Goal: Task Accomplishment & Management: Manage account settings

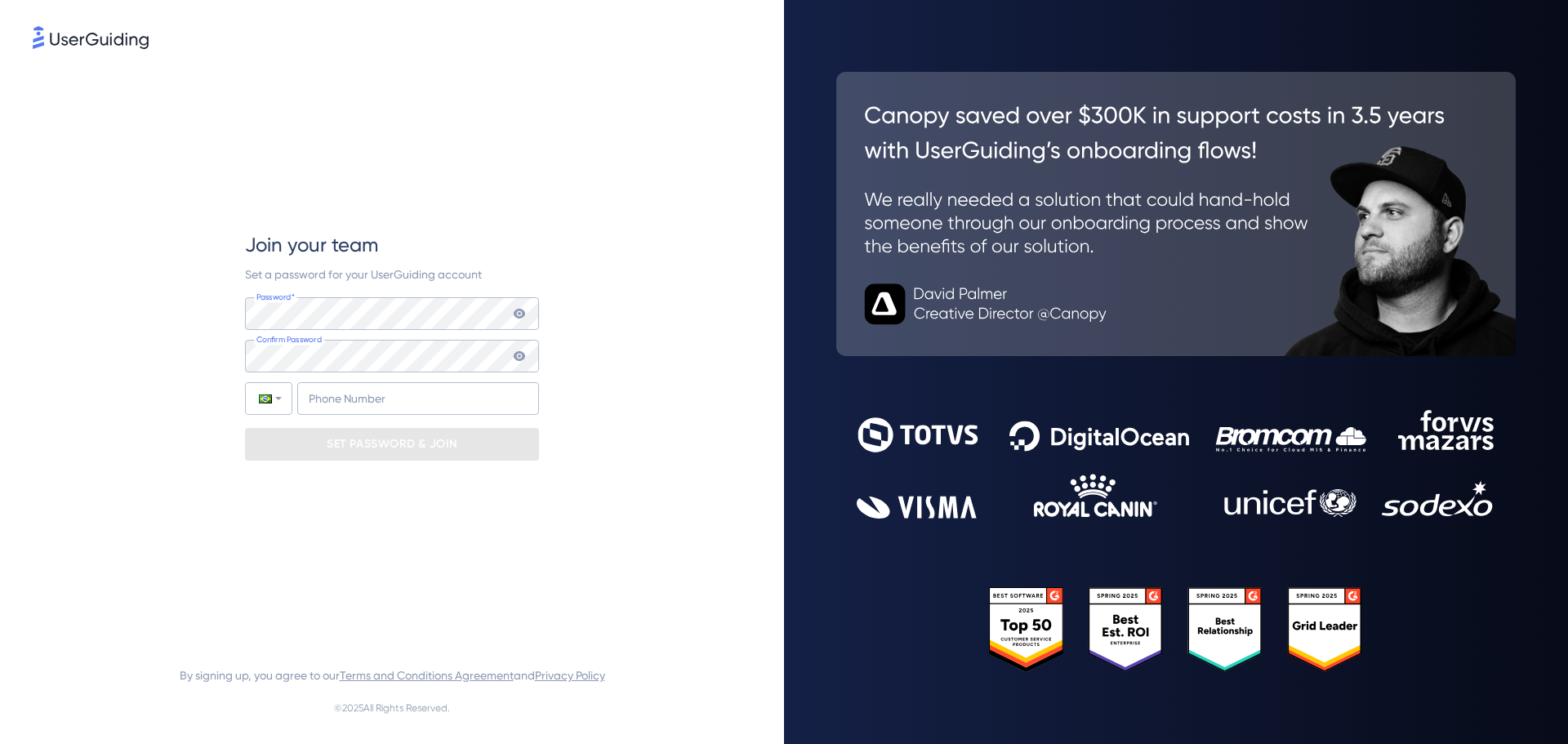
click at [209, 330] on div "Join your team Set a password for your UserGuiding account Password* Your passw…" at bounding box center [392, 346] width 719 height 588
click at [383, 388] on input "+55" at bounding box center [418, 399] width 242 height 33
type input "[PHONE_NUMBER]"
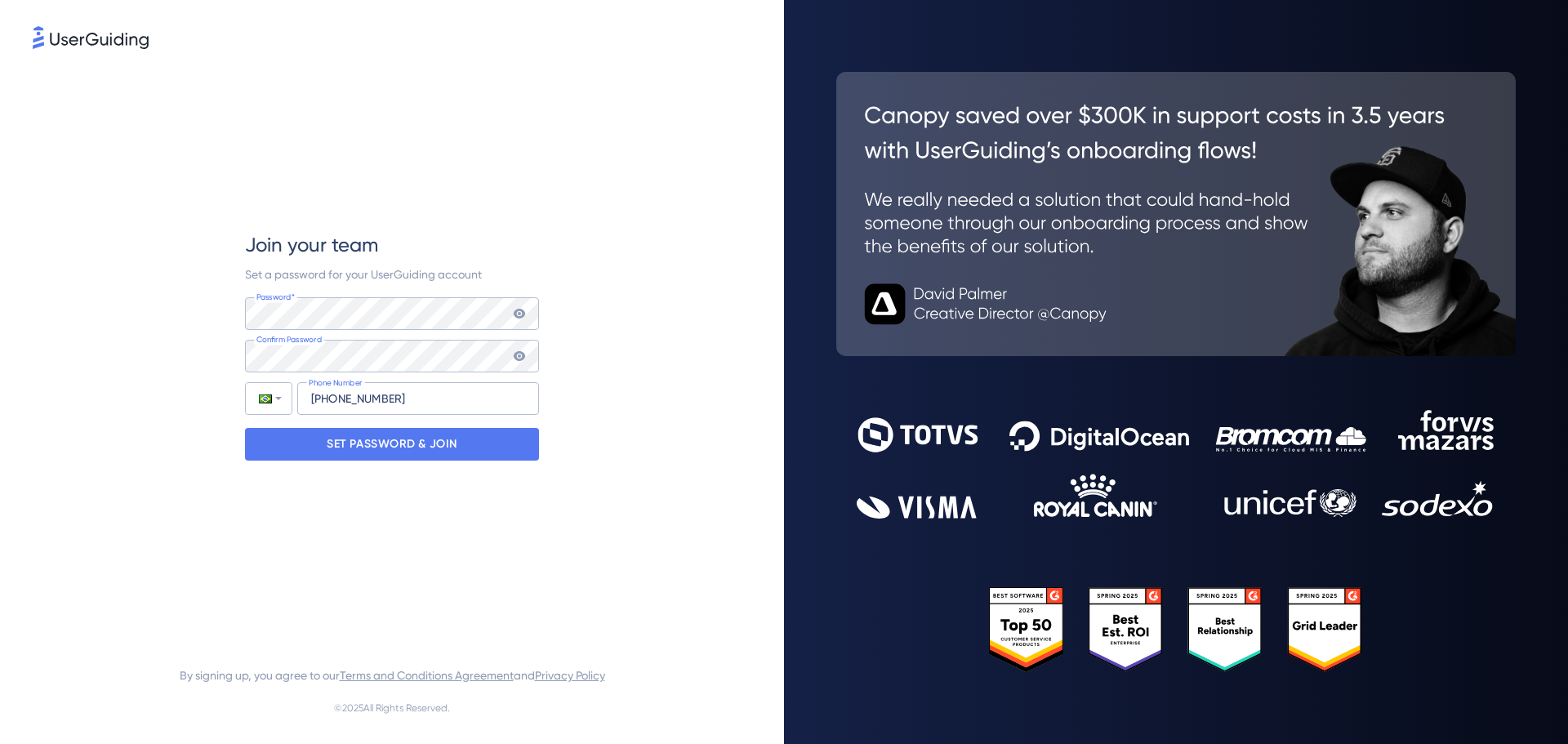
click at [212, 465] on div "Join your team Set a password for your UserGuiding account Password* Your passw…" at bounding box center [392, 346] width 719 height 588
click at [525, 309] on icon at bounding box center [519, 314] width 13 height 13
click at [518, 359] on icon at bounding box center [519, 356] width 11 height 9
click at [525, 357] on icon at bounding box center [519, 356] width 11 height 9
click at [423, 447] on p "SET PASSWORD & JOIN" at bounding box center [392, 444] width 131 height 26
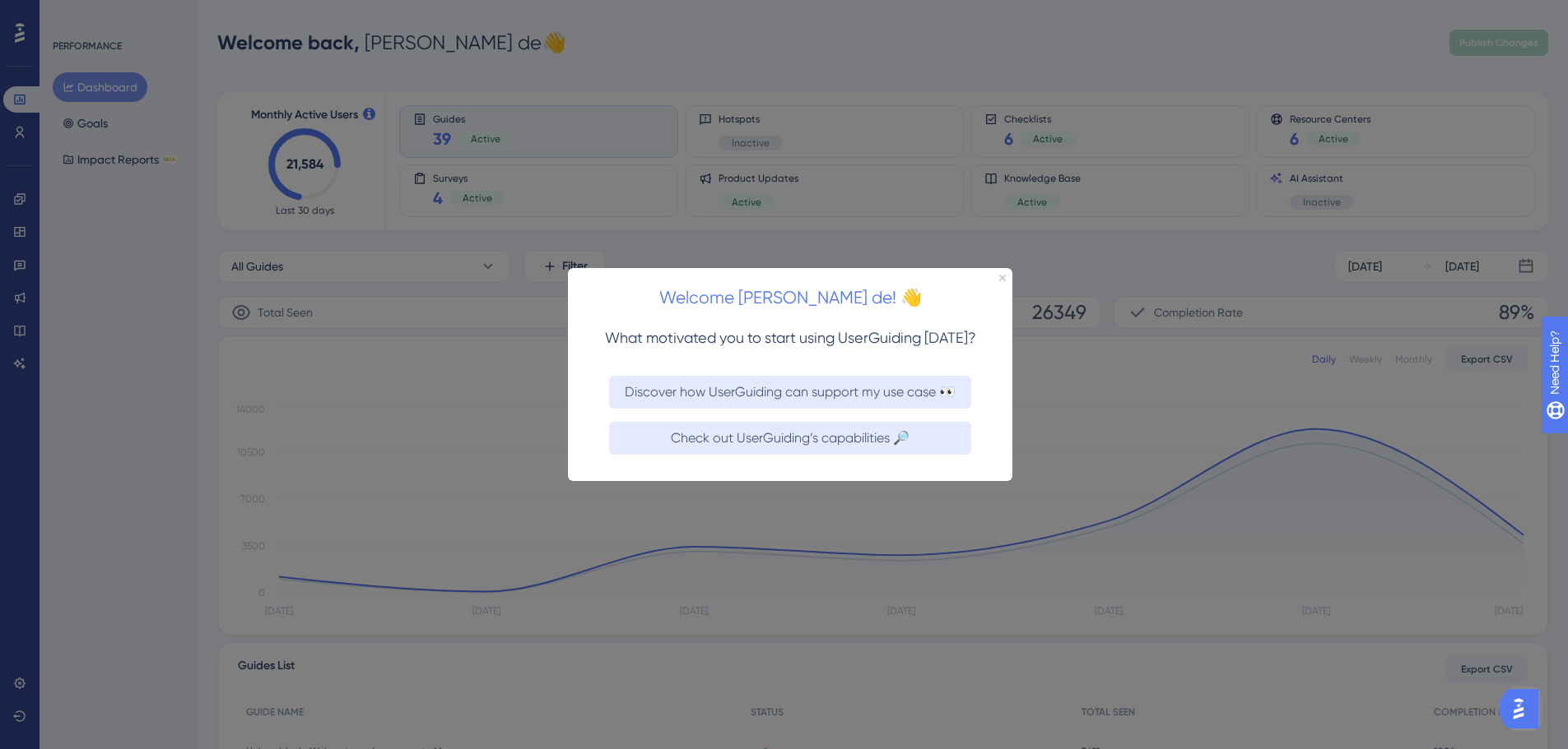
click at [1557, 207] on div at bounding box center [784, 374] width 1568 height 749
click at [1189, 349] on div at bounding box center [784, 374] width 1568 height 749
click at [1006, 278] on div "Welcome [PERSON_NAME] de! 👋 What motivated you to start using UserGuiding [DATE…" at bounding box center [790, 374] width 445 height 213
click at [1004, 277] on icon "Close Preview" at bounding box center [1003, 278] width 7 height 7
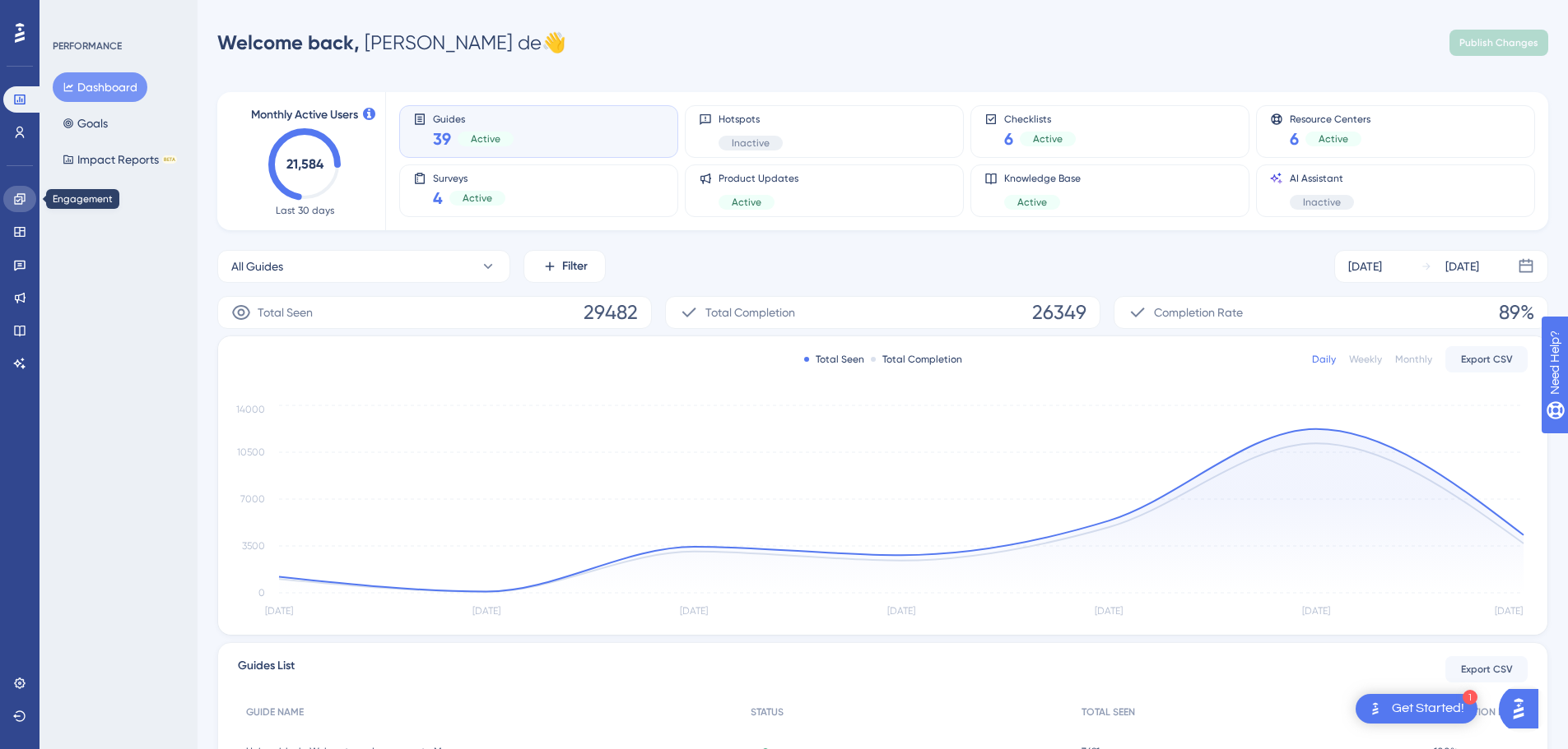
click at [17, 199] on icon at bounding box center [19, 199] width 13 height 13
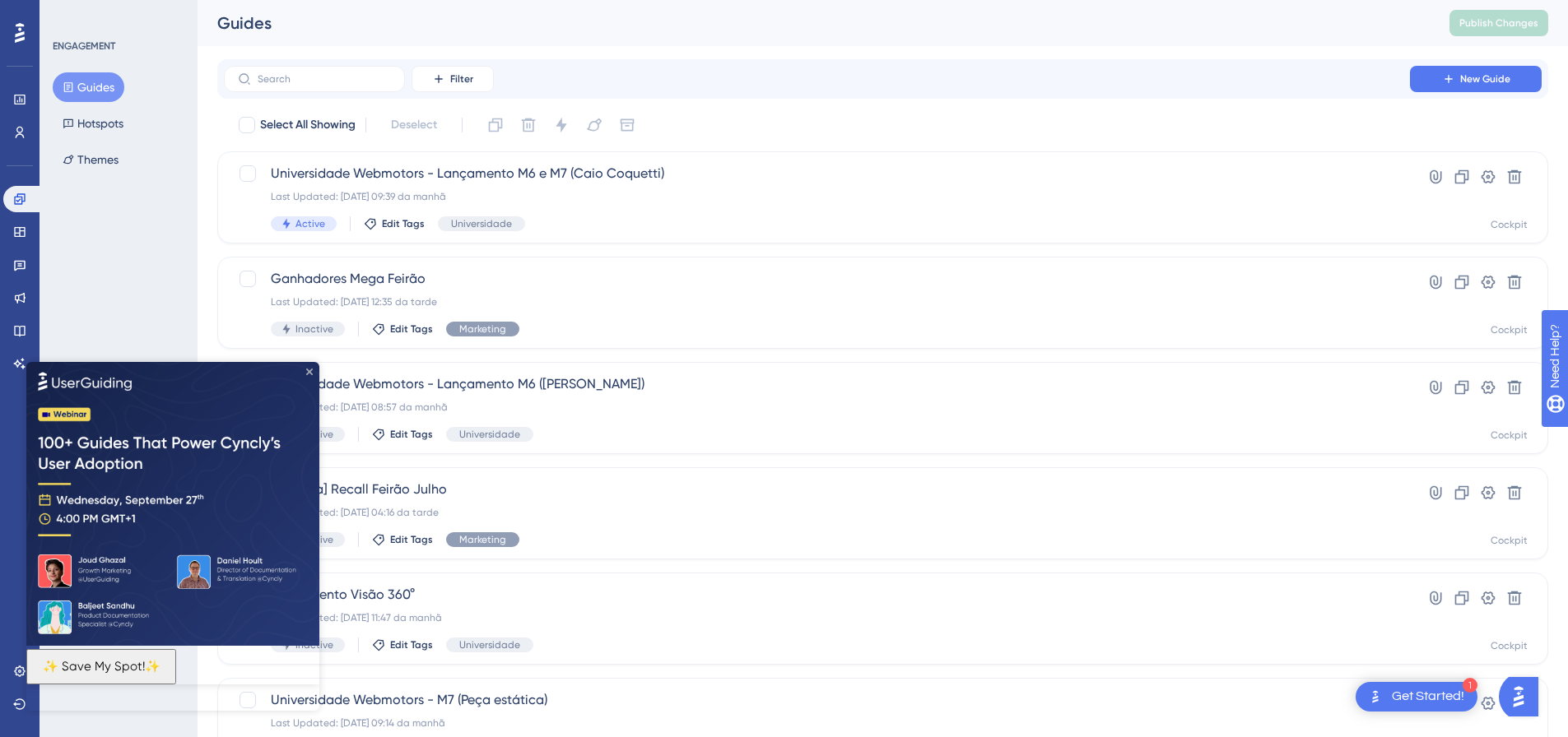
click at [309, 368] on icon "Close Preview" at bounding box center [310, 371] width 7 height 7
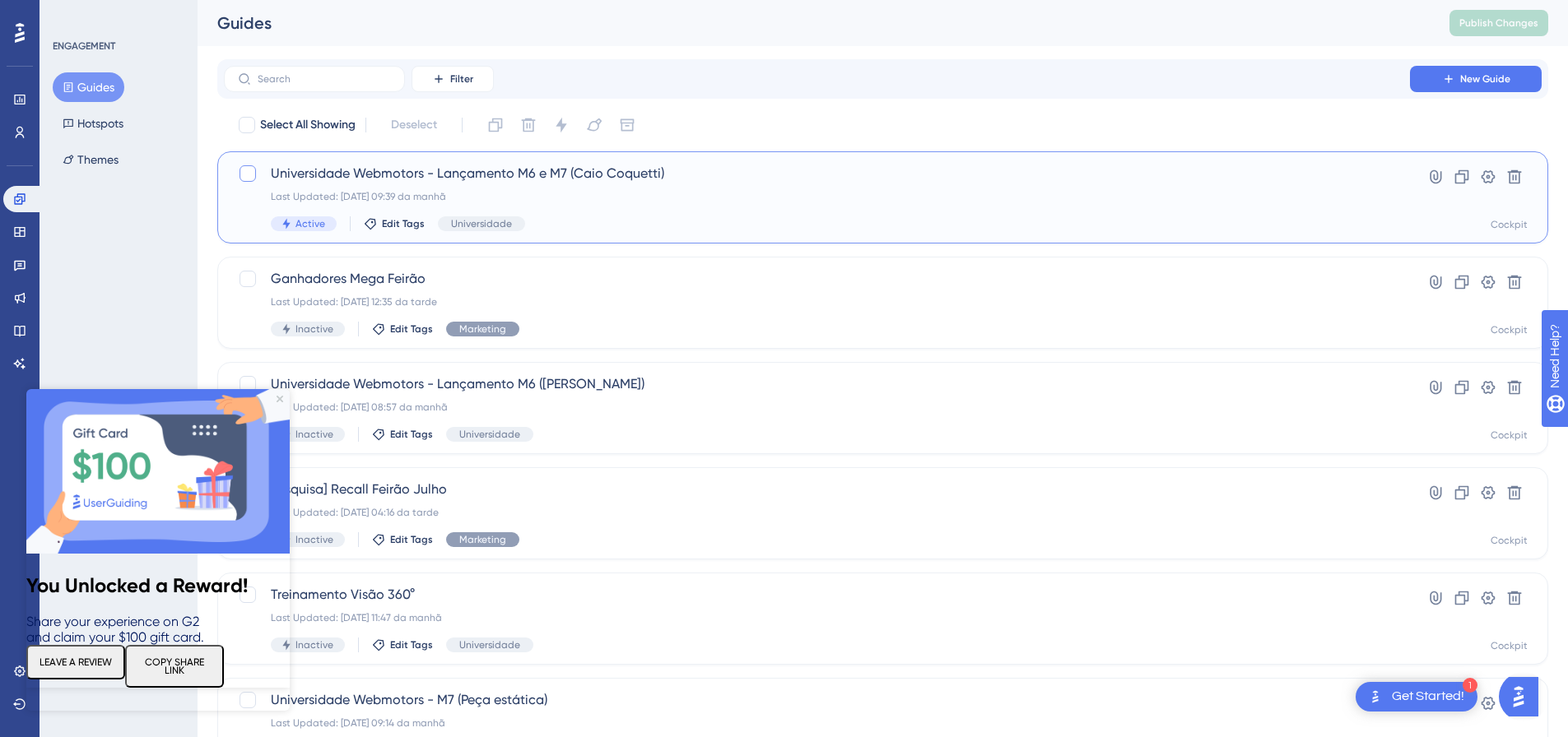
click at [248, 173] on div at bounding box center [247, 173] width 16 height 16
checkbox input "true"
click at [1490, 171] on icon at bounding box center [1488, 176] width 14 height 13
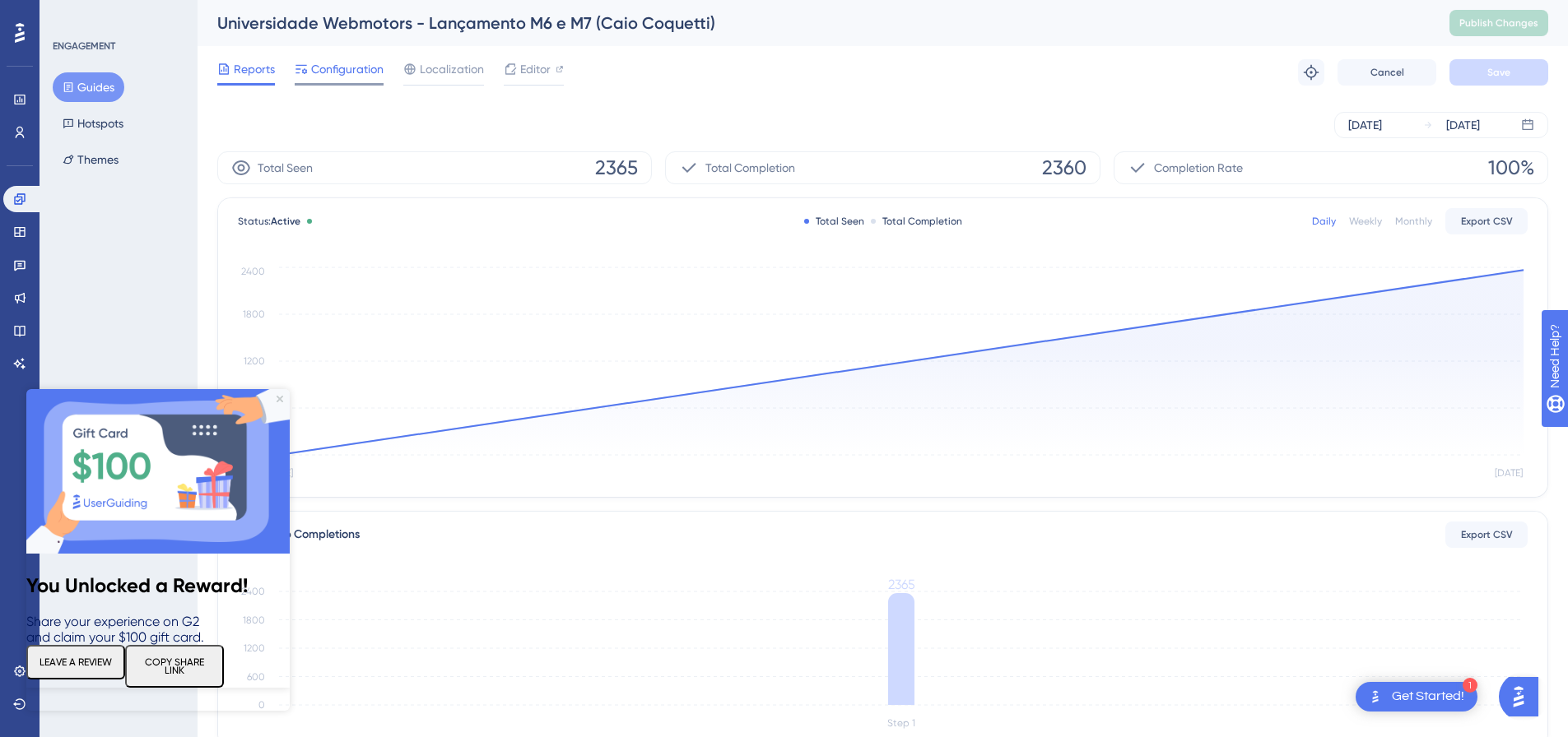
click at [353, 72] on span "Configuration" at bounding box center [348, 68] width 73 height 20
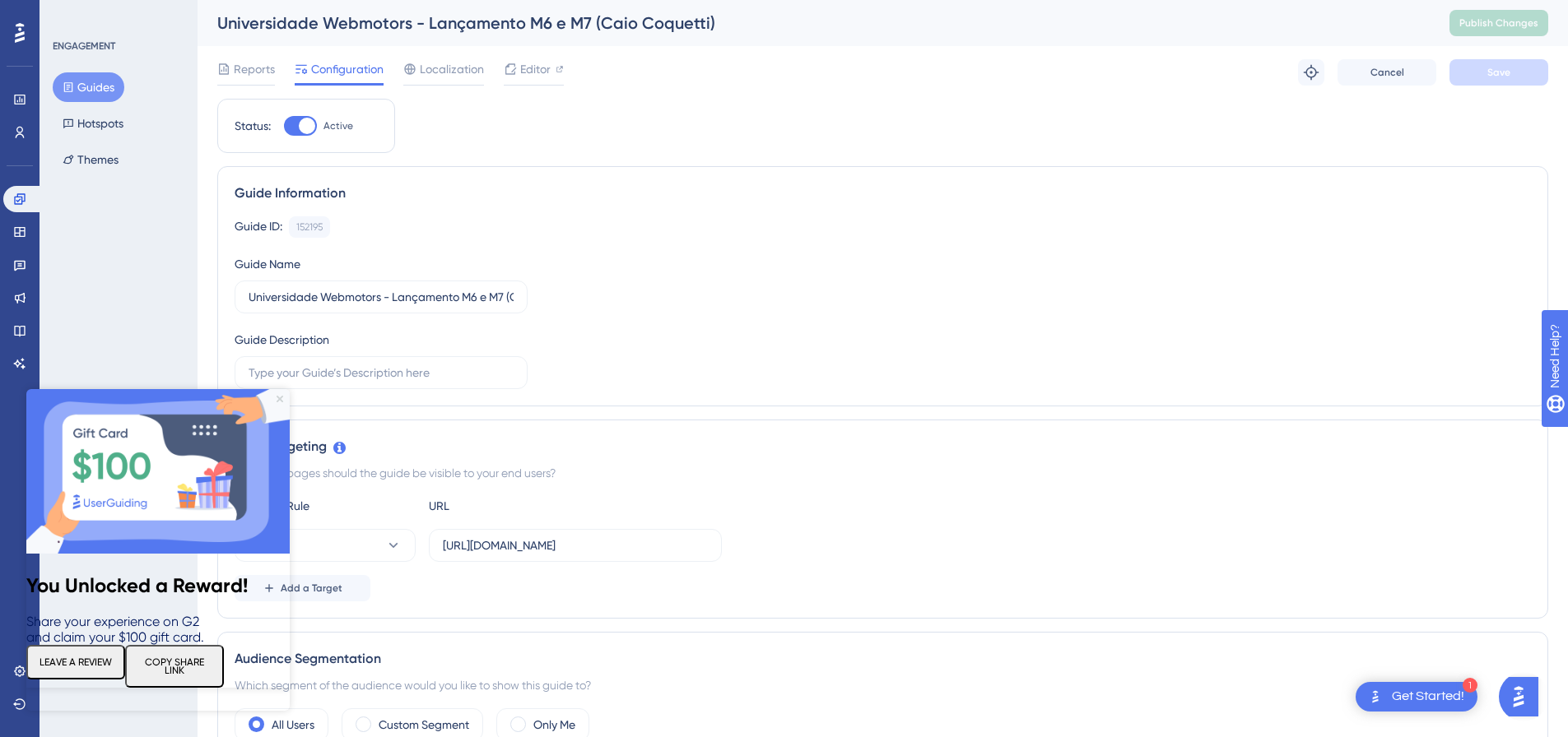
click at [278, 395] on icon "Close Preview" at bounding box center [280, 399] width 7 height 7
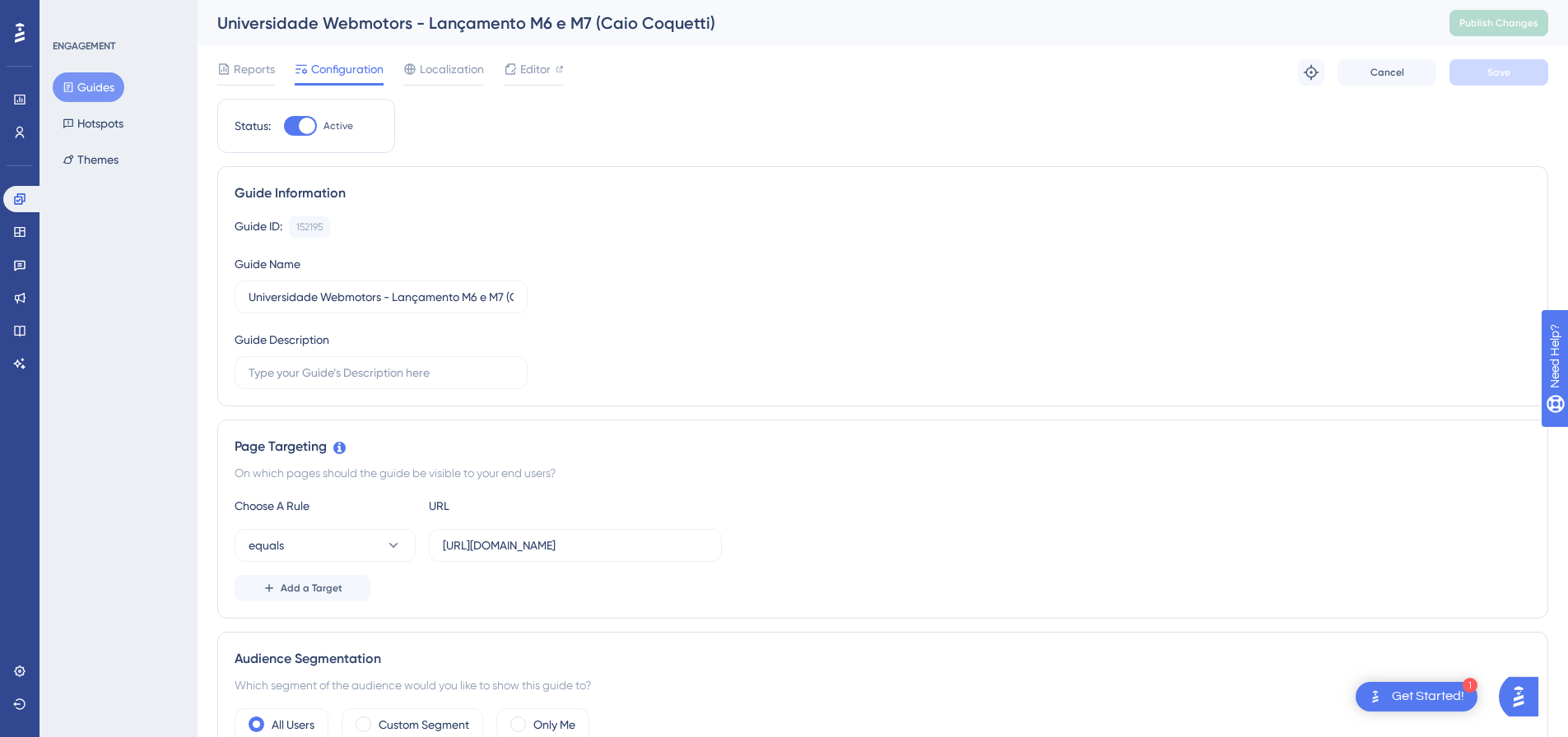
click at [304, 123] on div at bounding box center [306, 125] width 16 height 16
click at [284, 126] on input "Active" at bounding box center [283, 126] width 1 height 1
checkbox input "false"
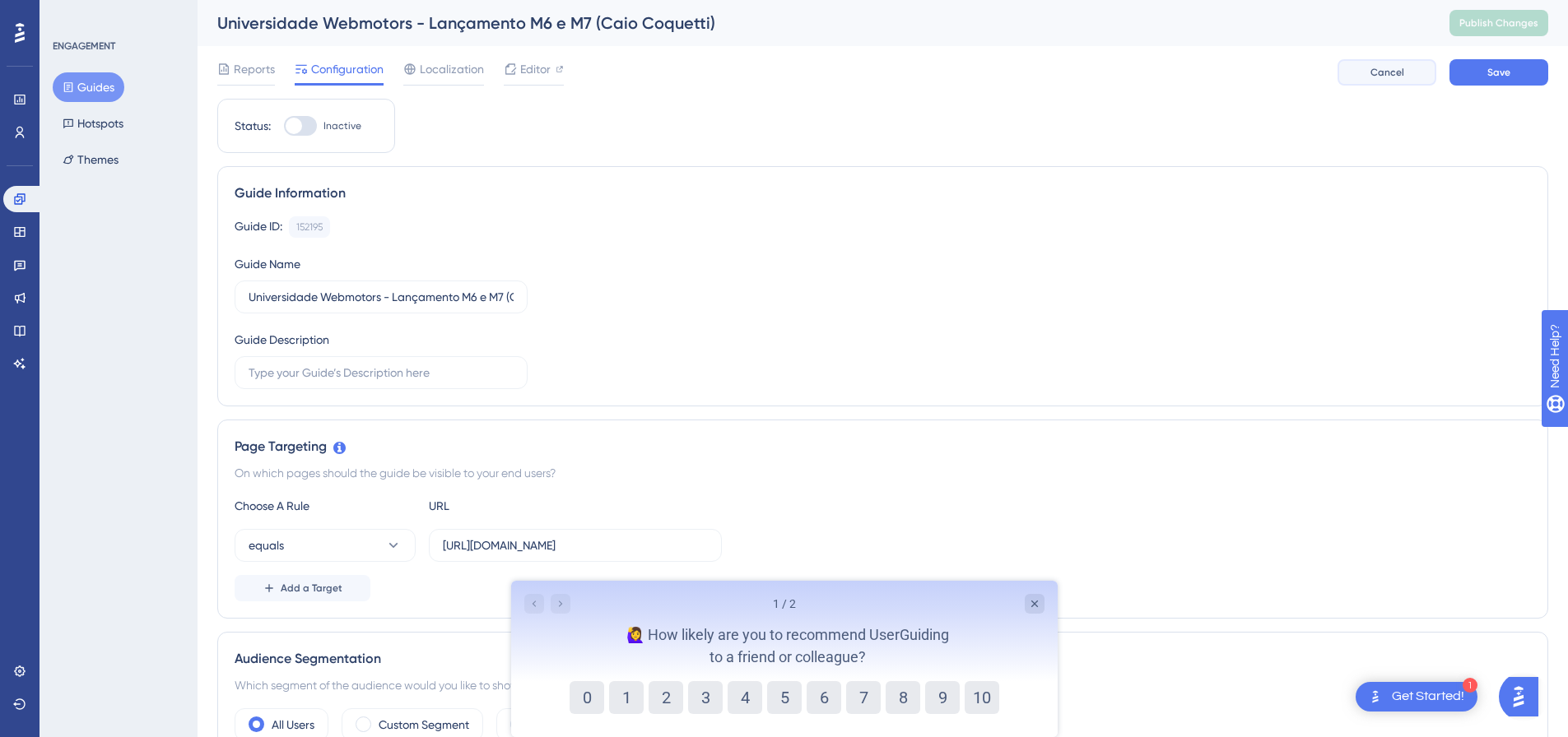
click at [1385, 78] on span "Cancel" at bounding box center [1387, 72] width 34 height 13
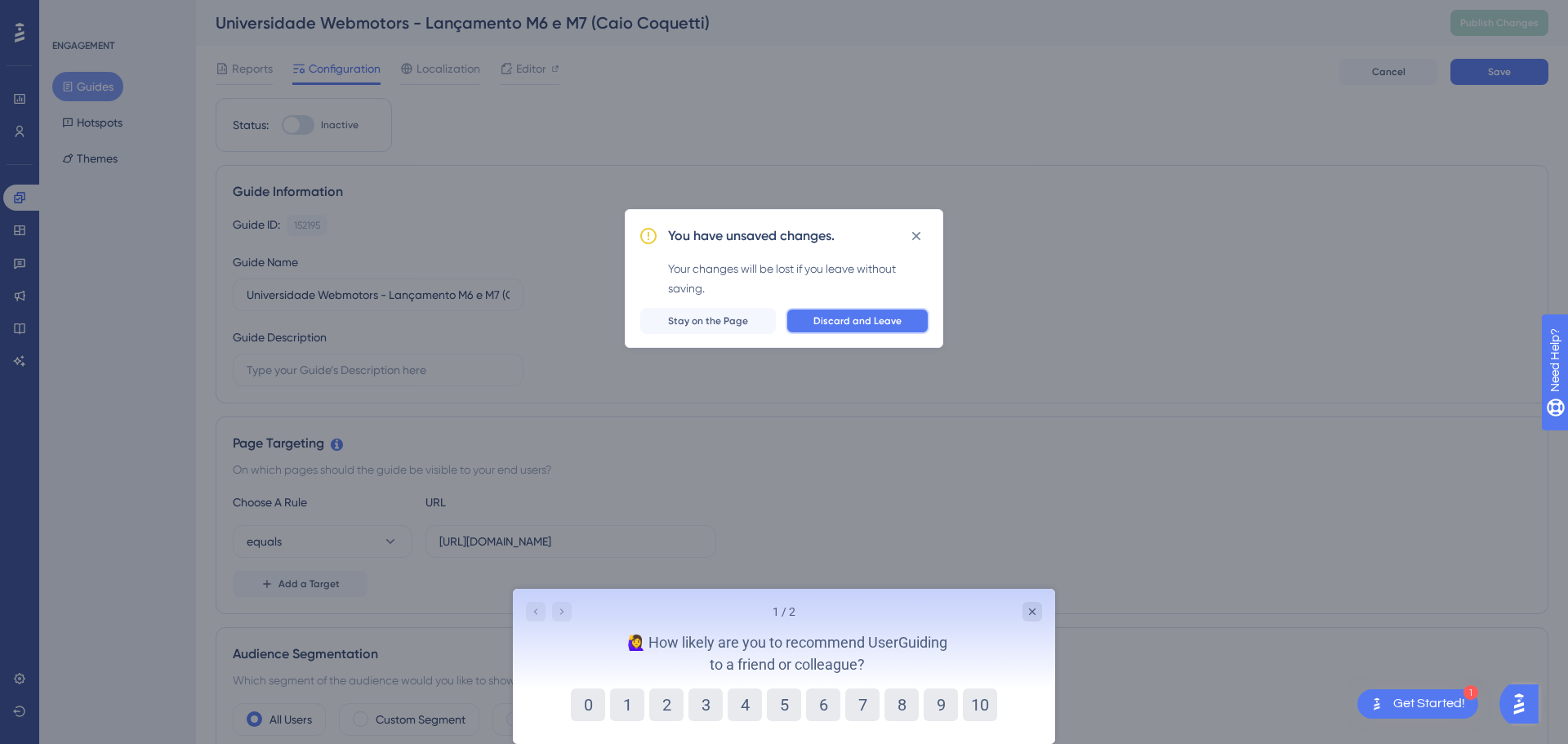
drag, startPoint x: 874, startPoint y: 322, endPoint x: 890, endPoint y: 321, distance: 16.0
click at [890, 321] on span "Discard and Leave" at bounding box center [857, 320] width 88 height 13
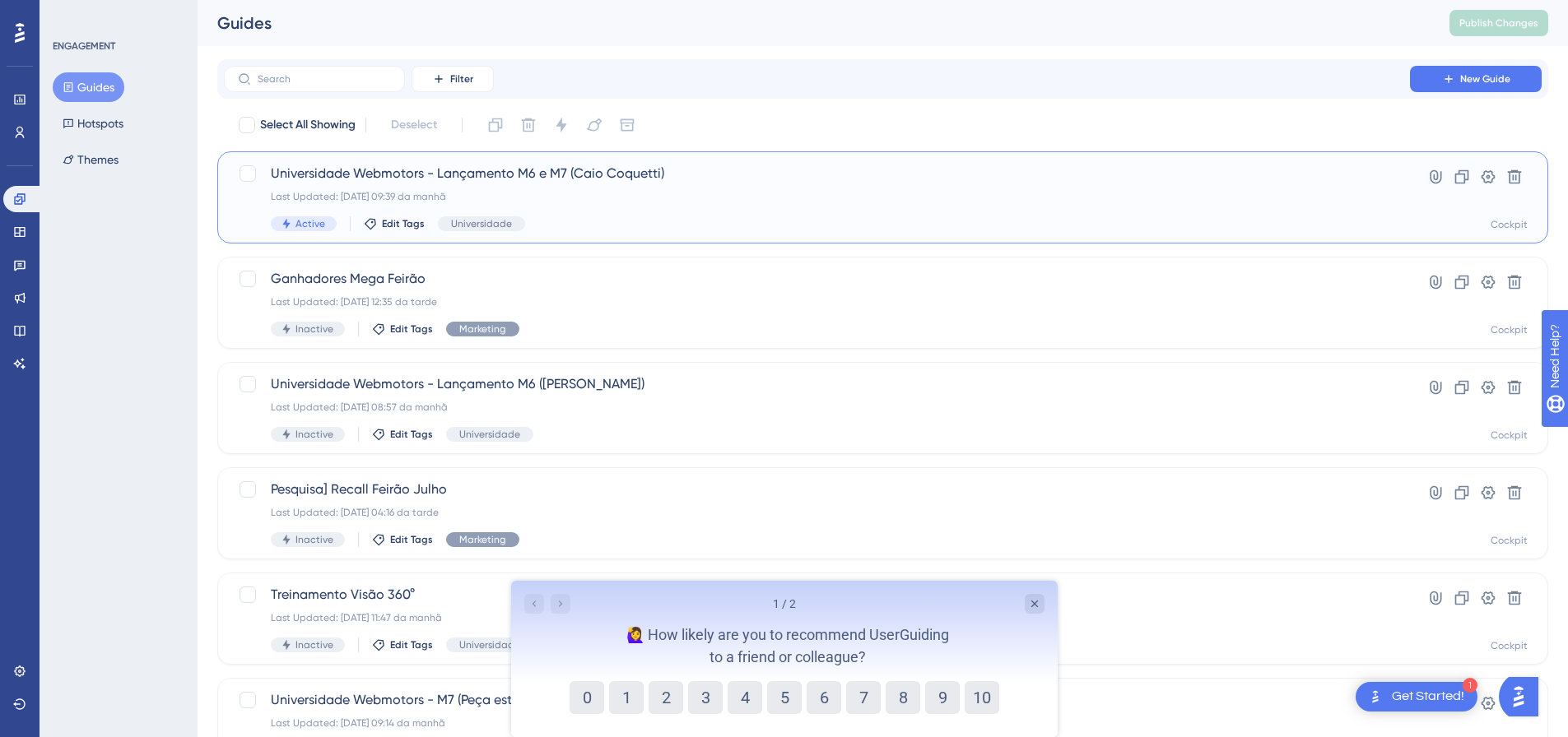
click at [521, 168] on span "Universidade Webmotors - Lançamento M6 e M7 (Caio Coquetti)" at bounding box center [817, 173] width 1092 height 20
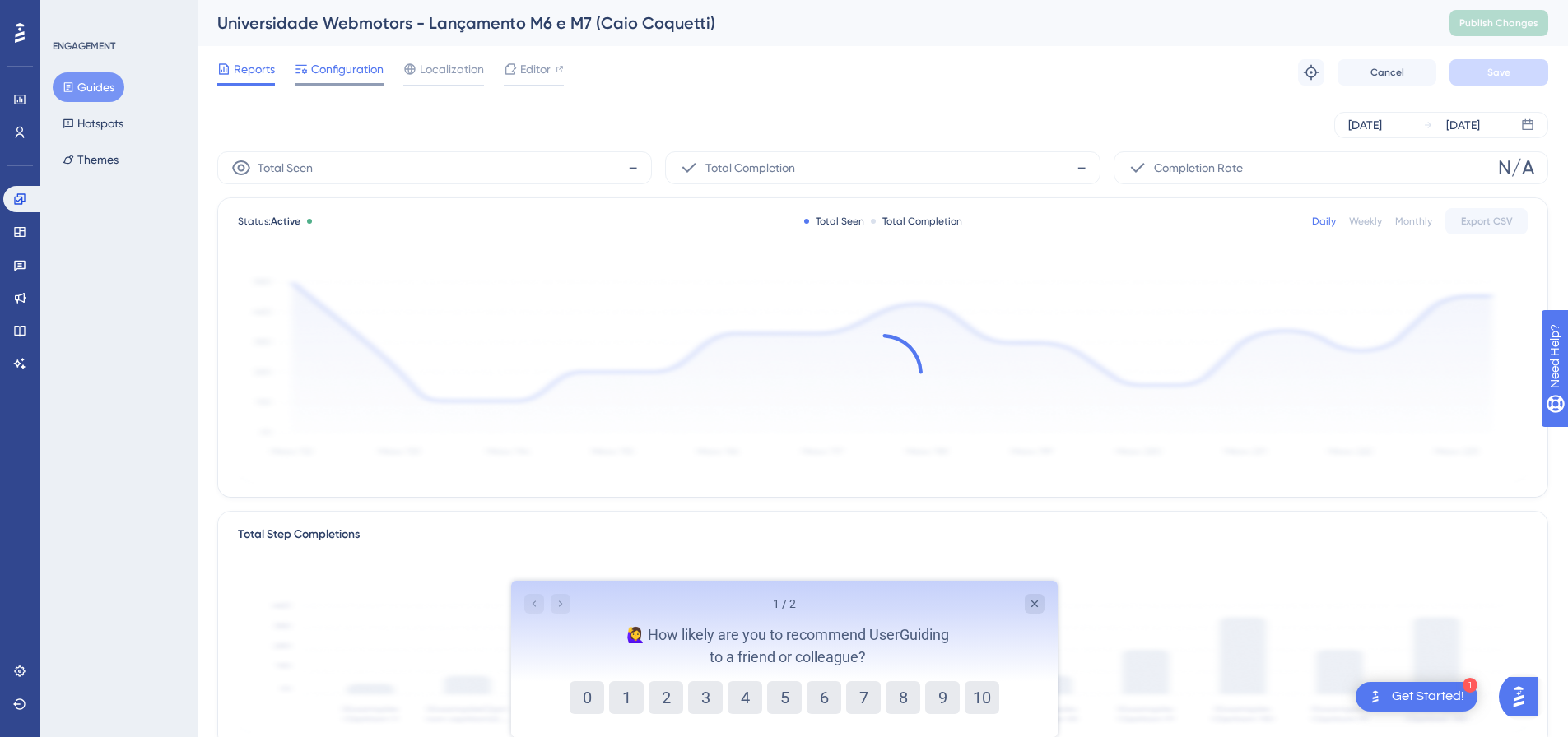
click at [319, 80] on div "Configuration" at bounding box center [338, 72] width 89 height 26
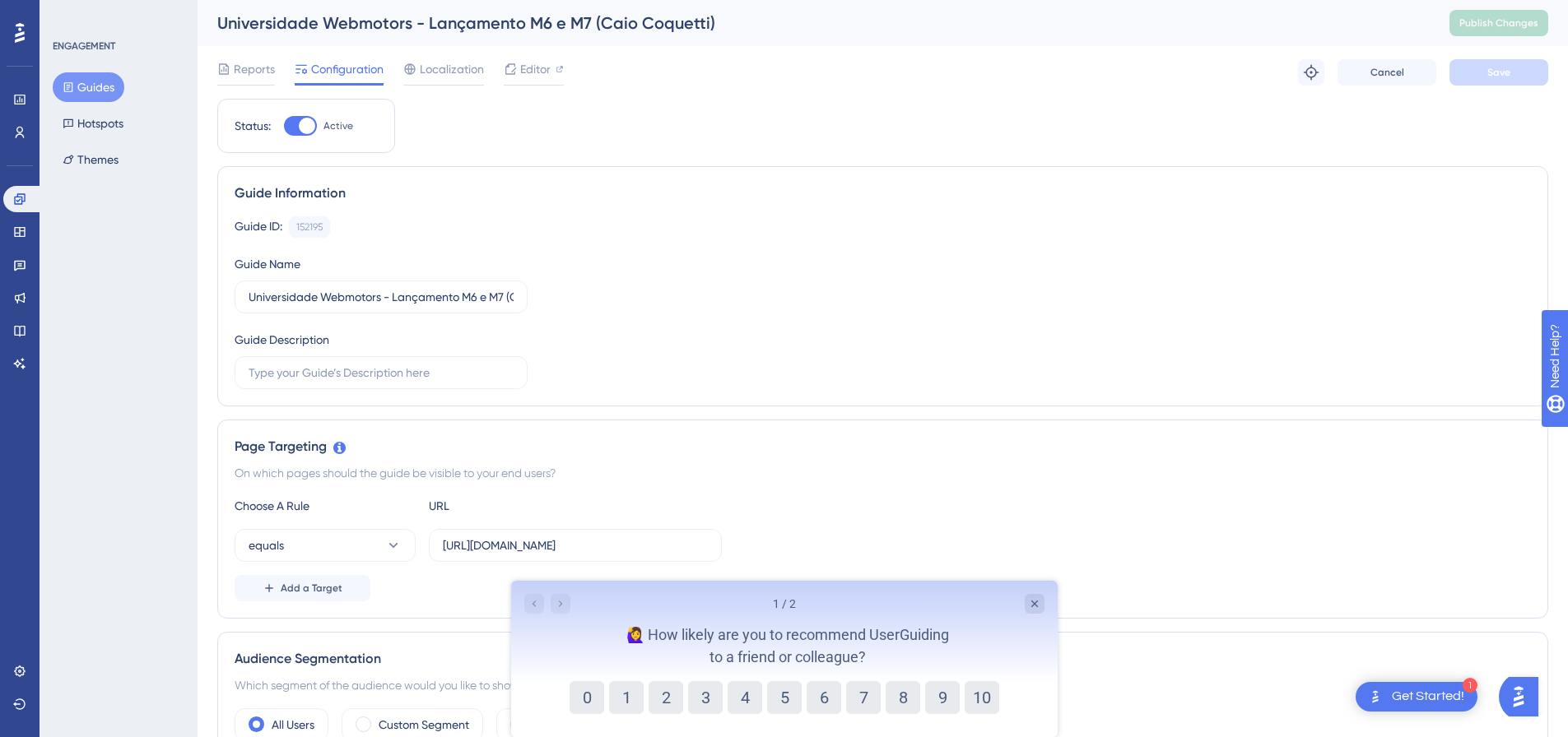
click at [306, 130] on div at bounding box center [306, 125] width 16 height 16
click at [284, 126] on input "Active" at bounding box center [283, 126] width 1 height 1
checkbox input "false"
click at [1505, 56] on div "Reports Configuration Localization Editor Cancel Save" at bounding box center [883, 72] width 1331 height 53
click at [1500, 75] on span "Save" at bounding box center [1499, 72] width 23 height 13
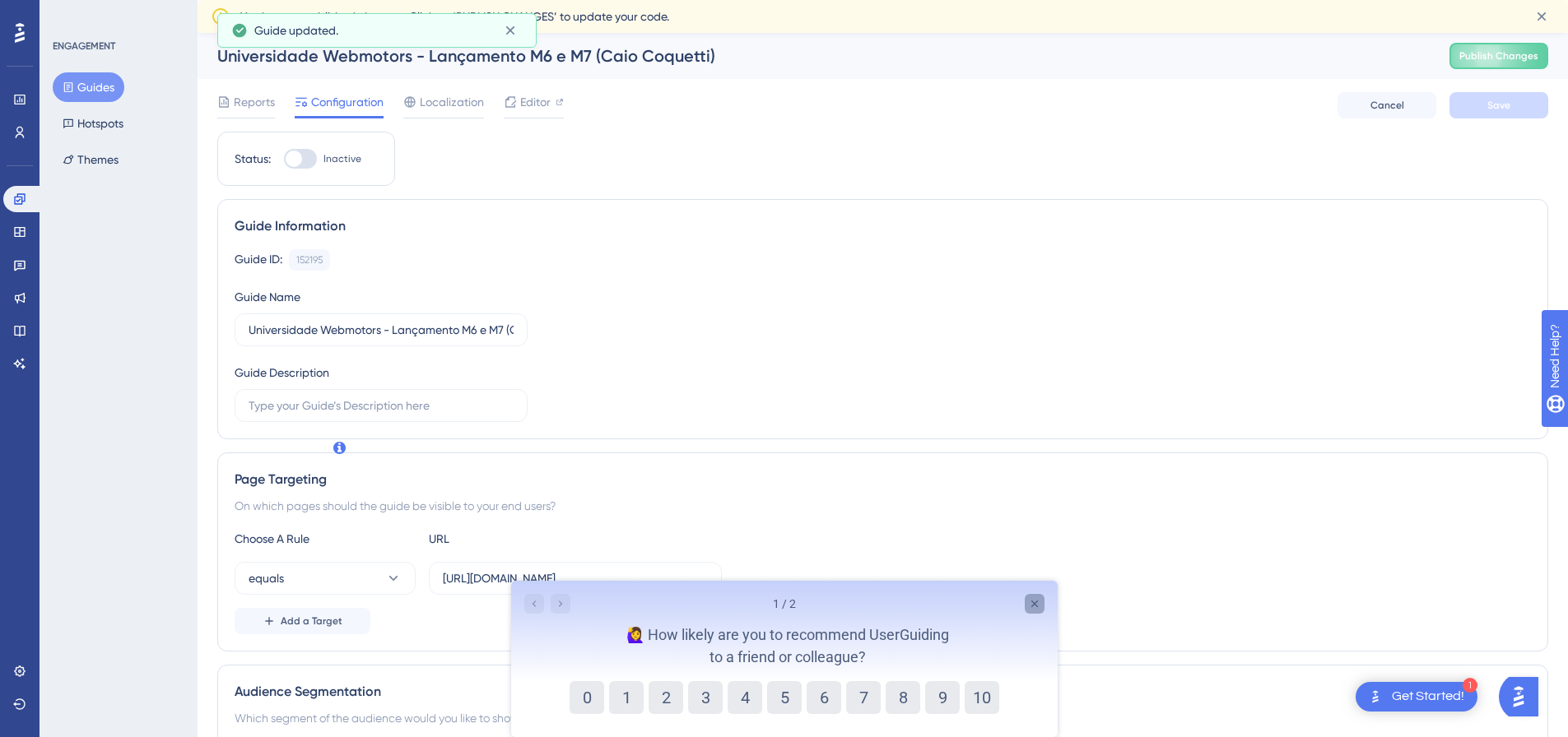
click at [1036, 599] on icon "Close survey" at bounding box center [1033, 604] width 13 height 13
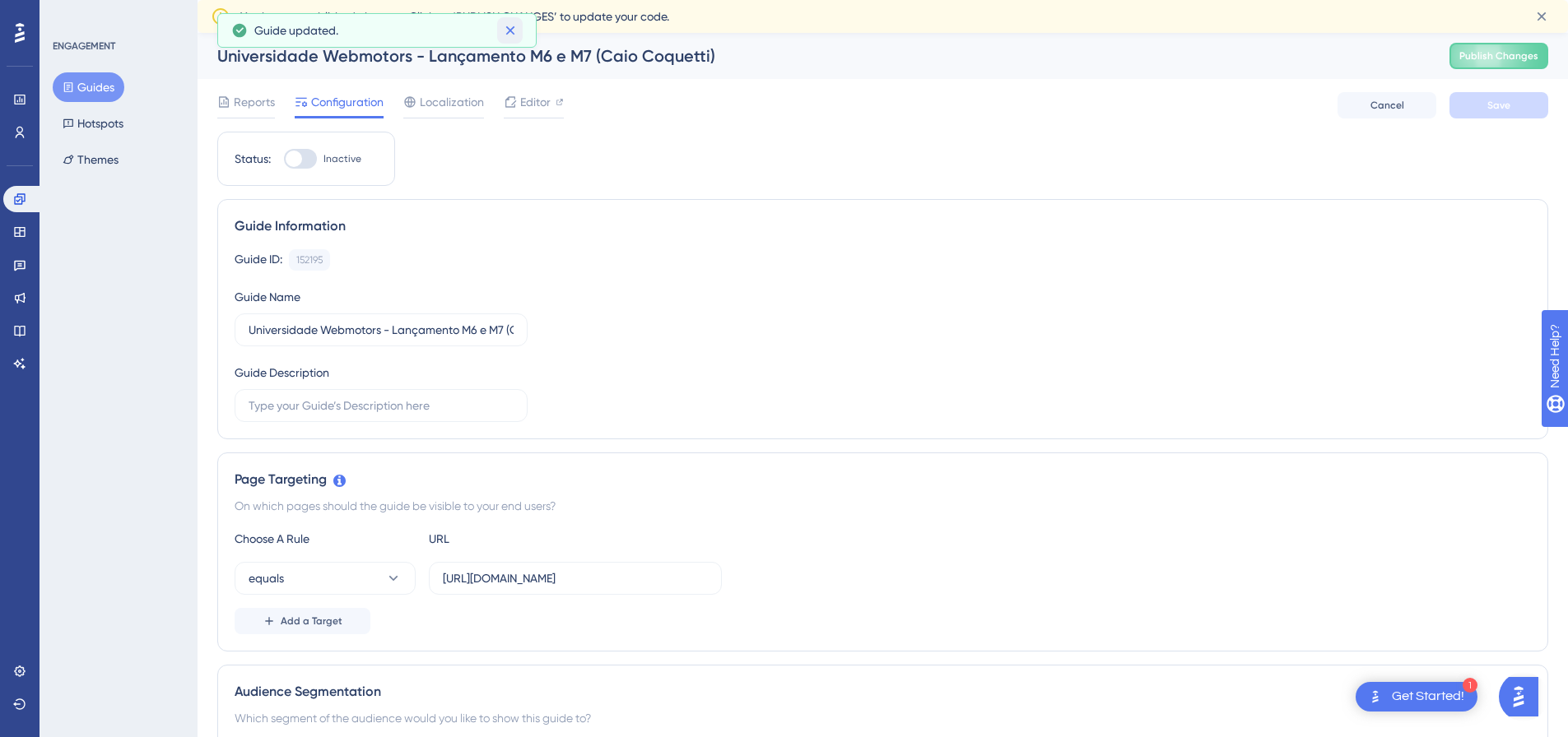
drag, startPoint x: 516, startPoint y: 22, endPoint x: 597, endPoint y: 285, distance: 275.2
click at [515, 22] on button at bounding box center [509, 30] width 25 height 26
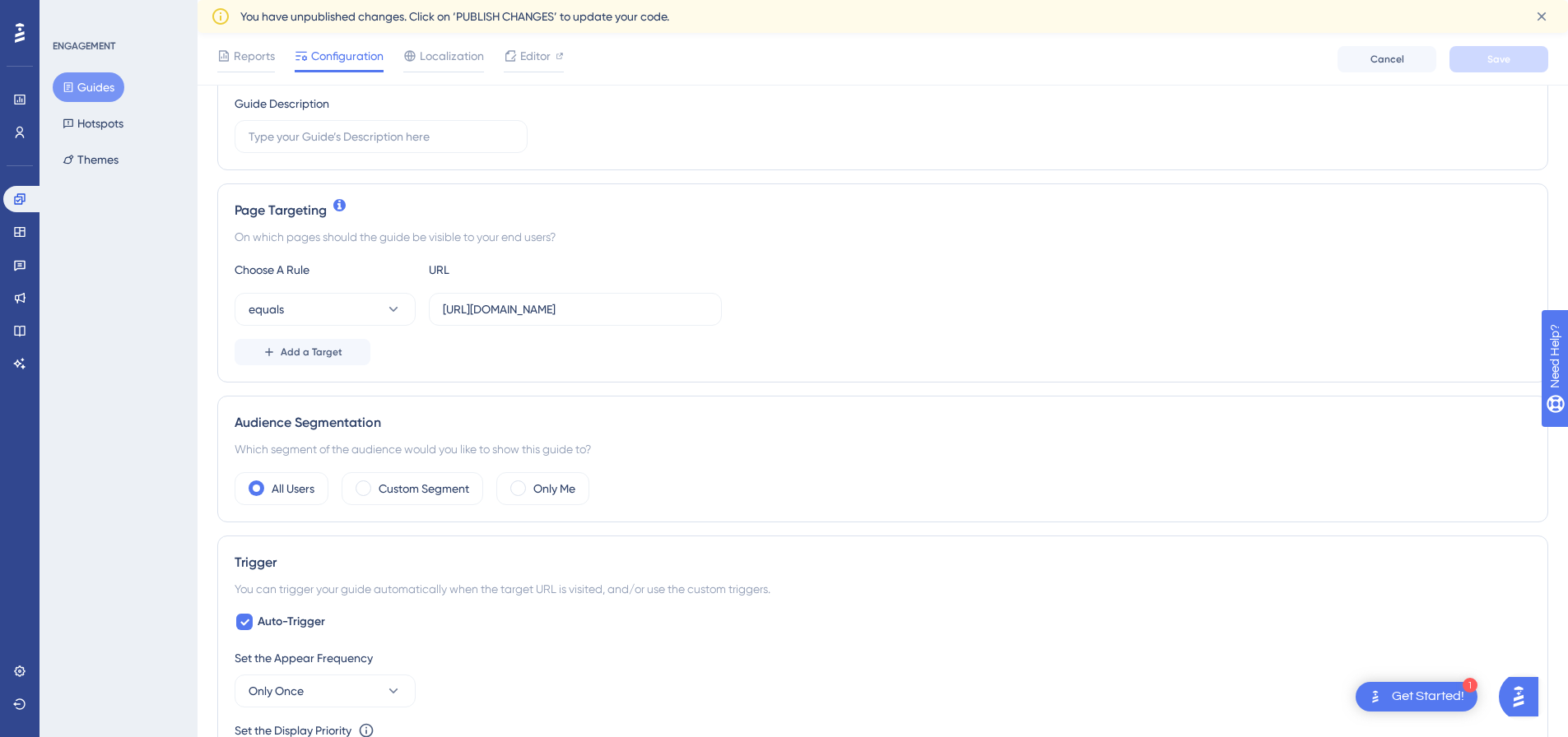
scroll to position [247, 0]
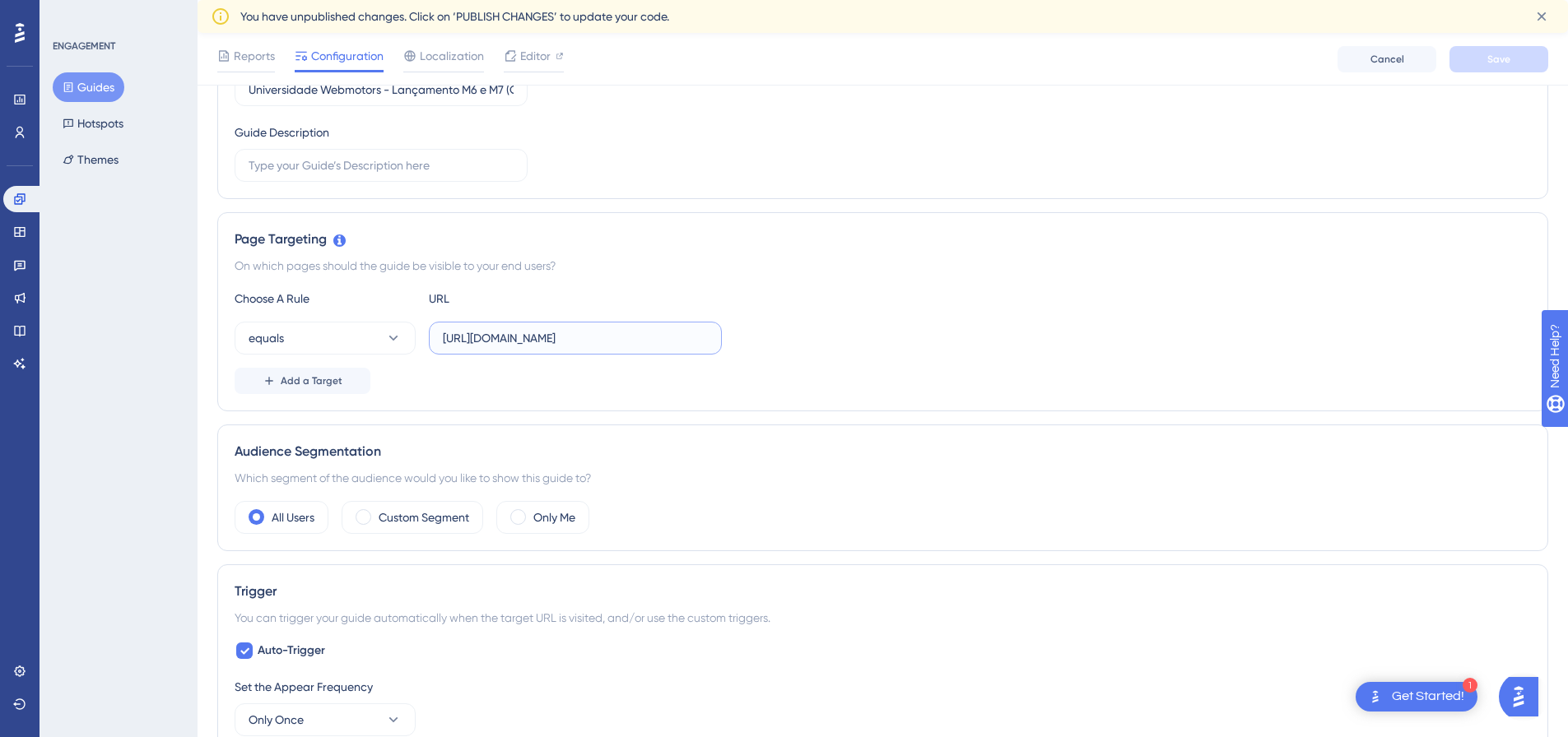
click at [511, 336] on input "[URL][DOMAIN_NAME]" at bounding box center [575, 337] width 265 height 18
click at [496, 402] on div "Page Targeting On which pages should the guide be visible to your end users? Ch…" at bounding box center [883, 311] width 1331 height 199
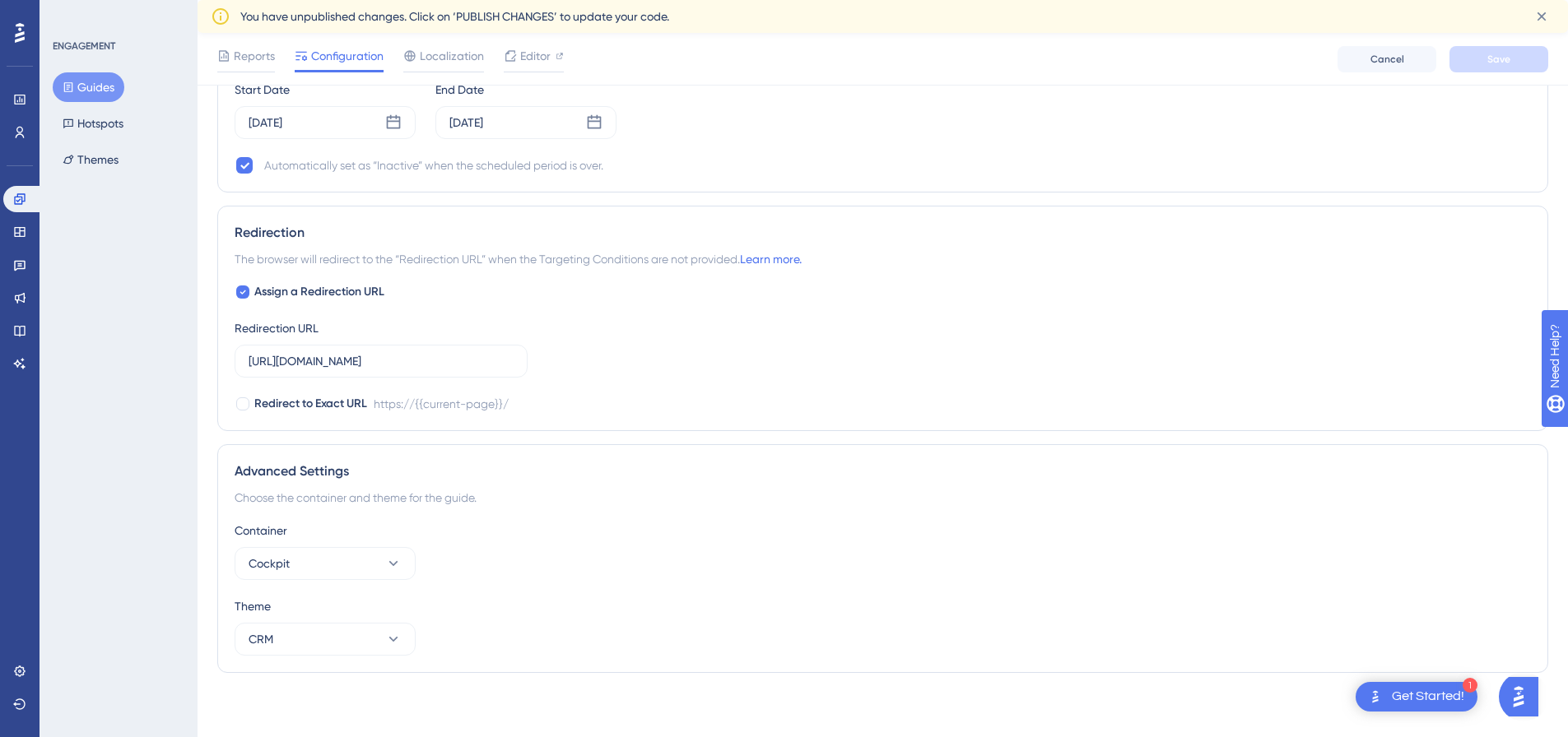
scroll to position [1160, 0]
click at [343, 559] on button "Cockpit" at bounding box center [325, 562] width 181 height 33
click at [293, 632] on button "CRM" at bounding box center [325, 638] width 181 height 33
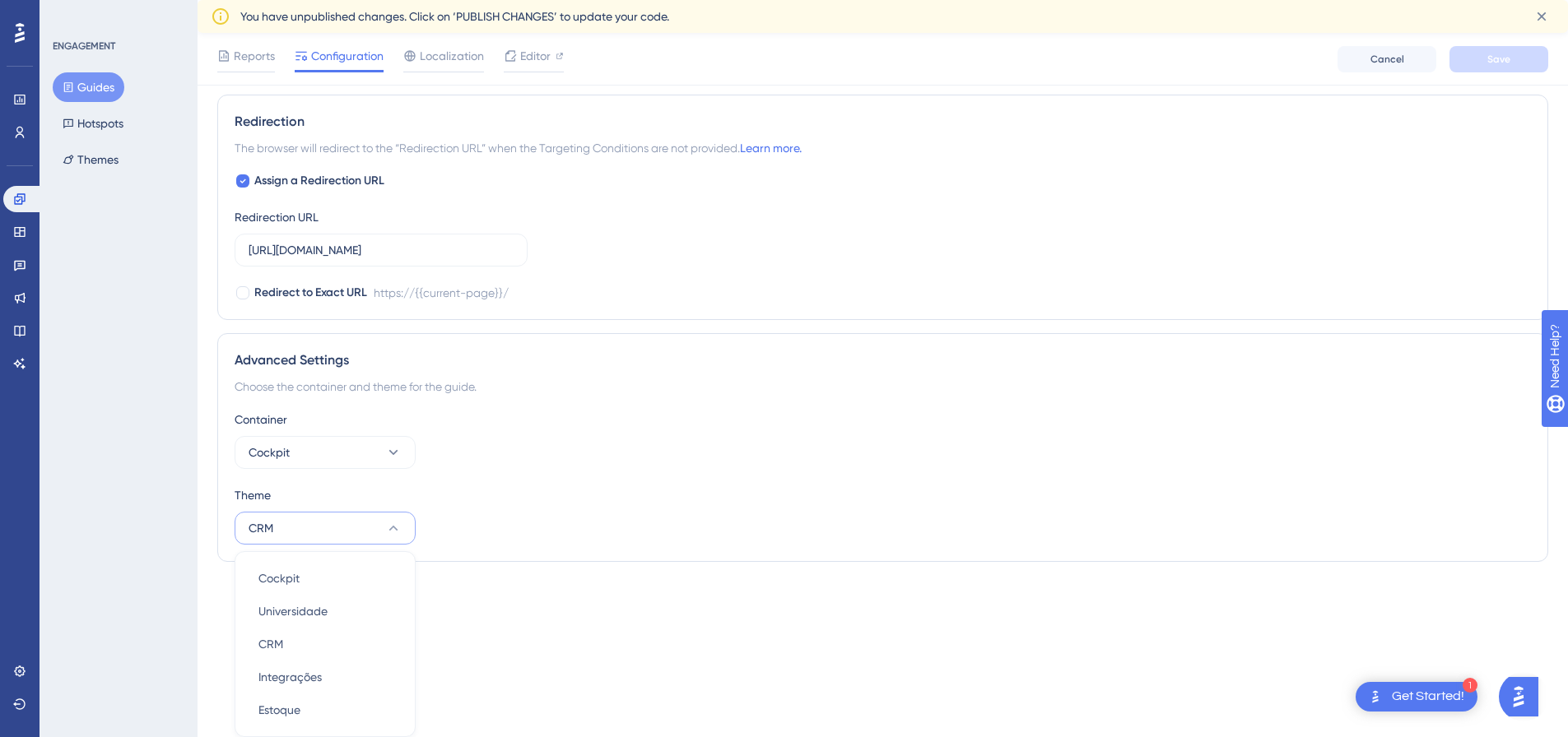
click at [186, 506] on div "ENGAGEMENT Guides Hotspots Themes" at bounding box center [119, 368] width 158 height 737
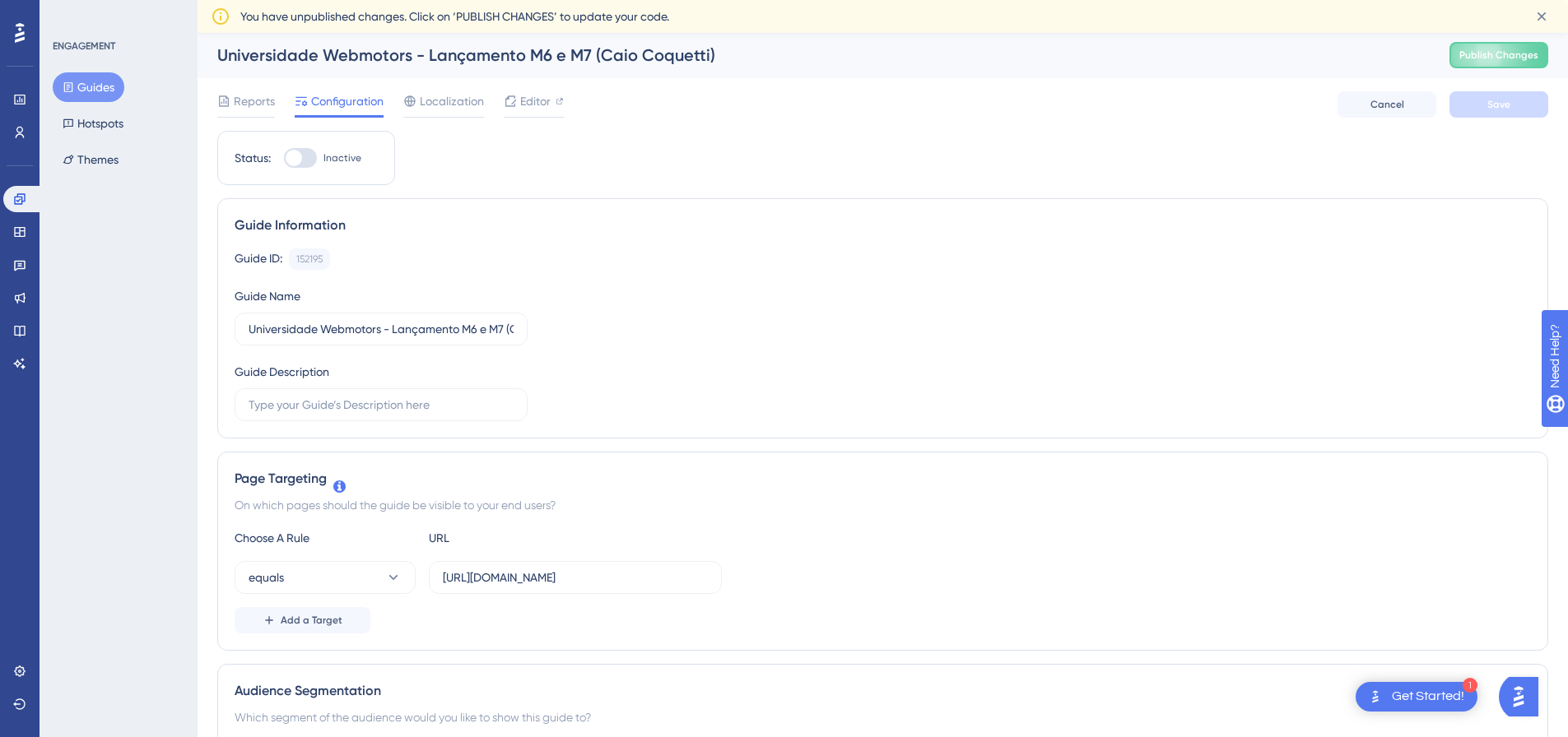
scroll to position [0, 0]
click at [1546, 12] on icon at bounding box center [1541, 16] width 16 height 16
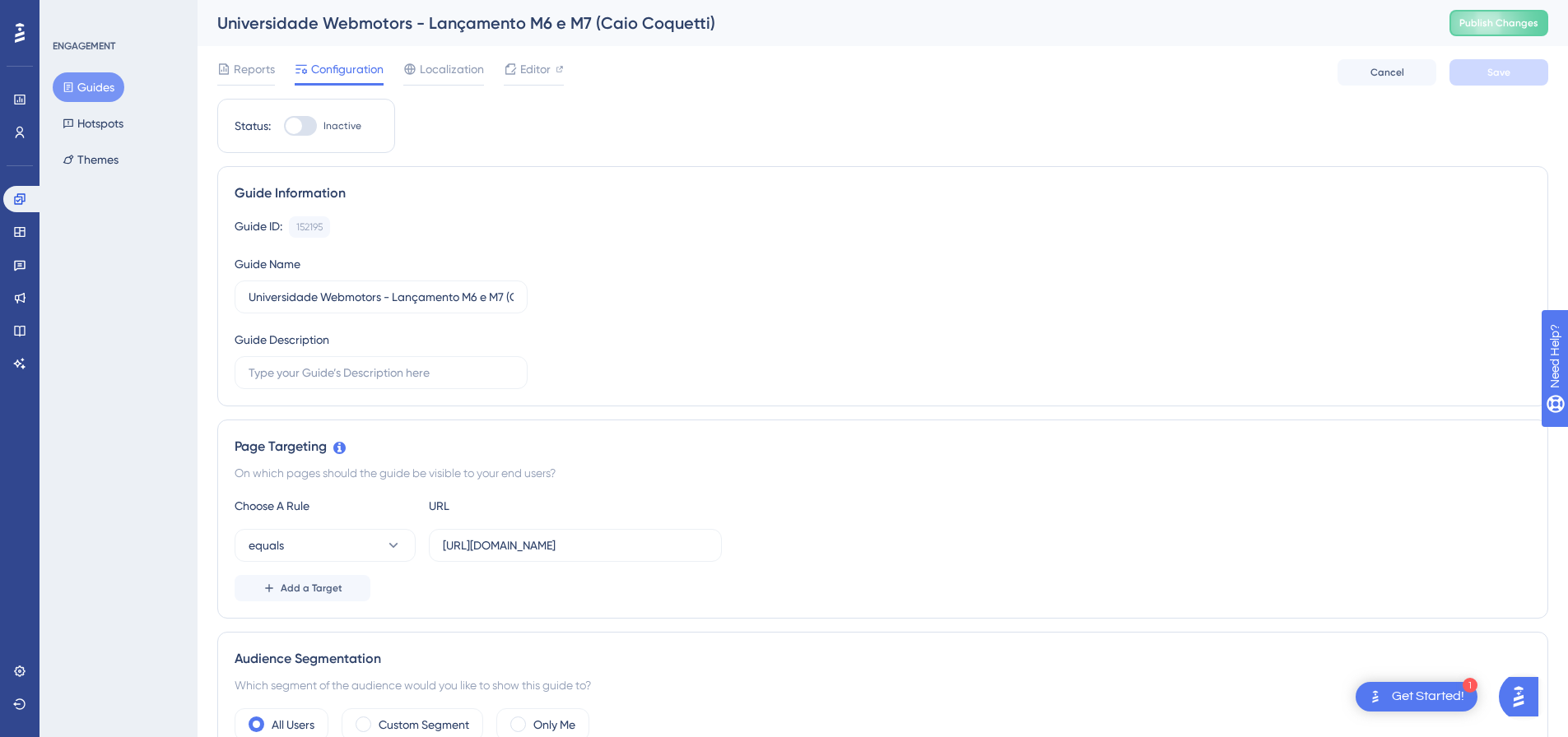
click at [93, 90] on button "Guides" at bounding box center [88, 87] width 72 height 29
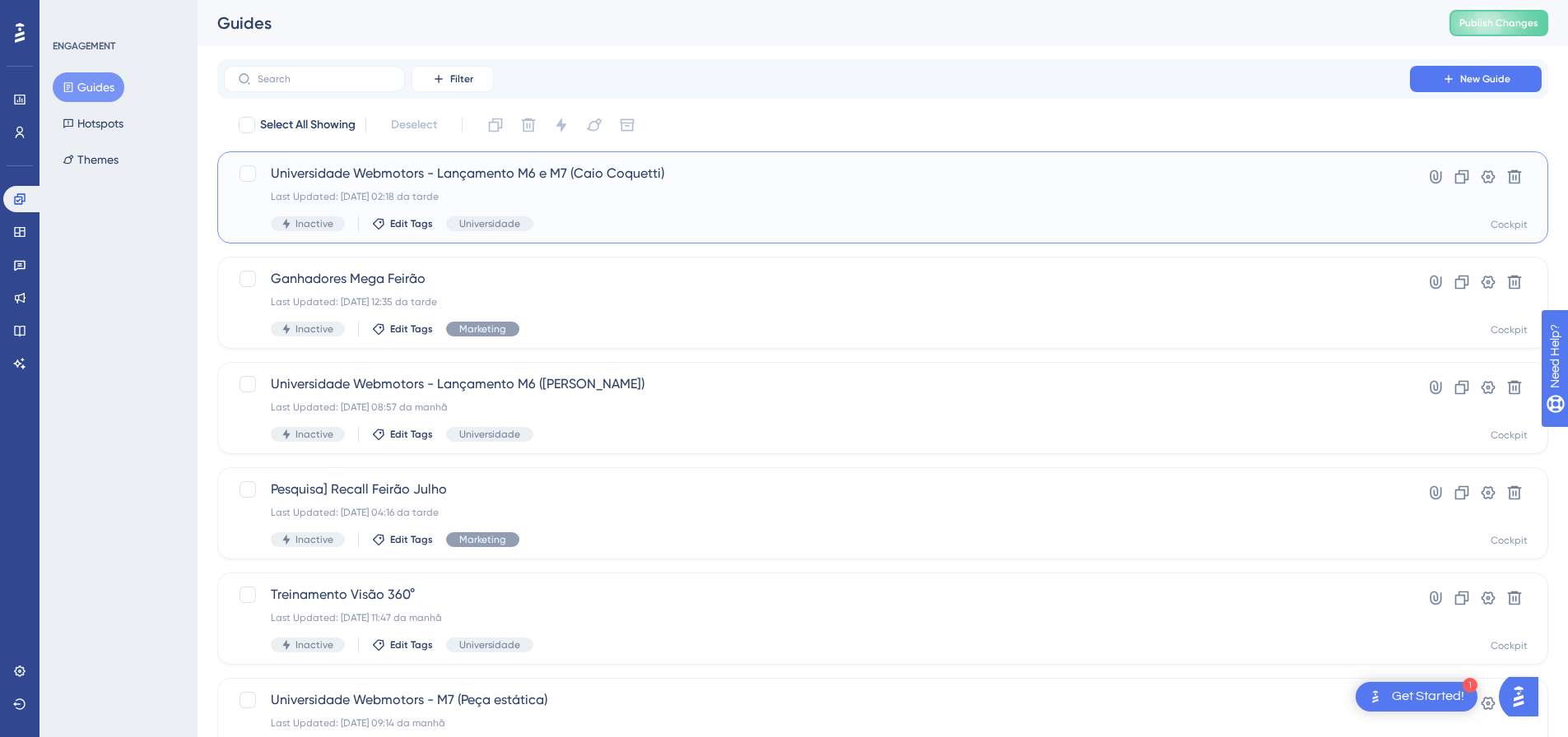
click at [608, 157] on div "Universidade Webmotors - Lançamento M6 e M7 ([PERSON_NAME]) Last Updated: [DATE…" at bounding box center [883, 197] width 1331 height 93
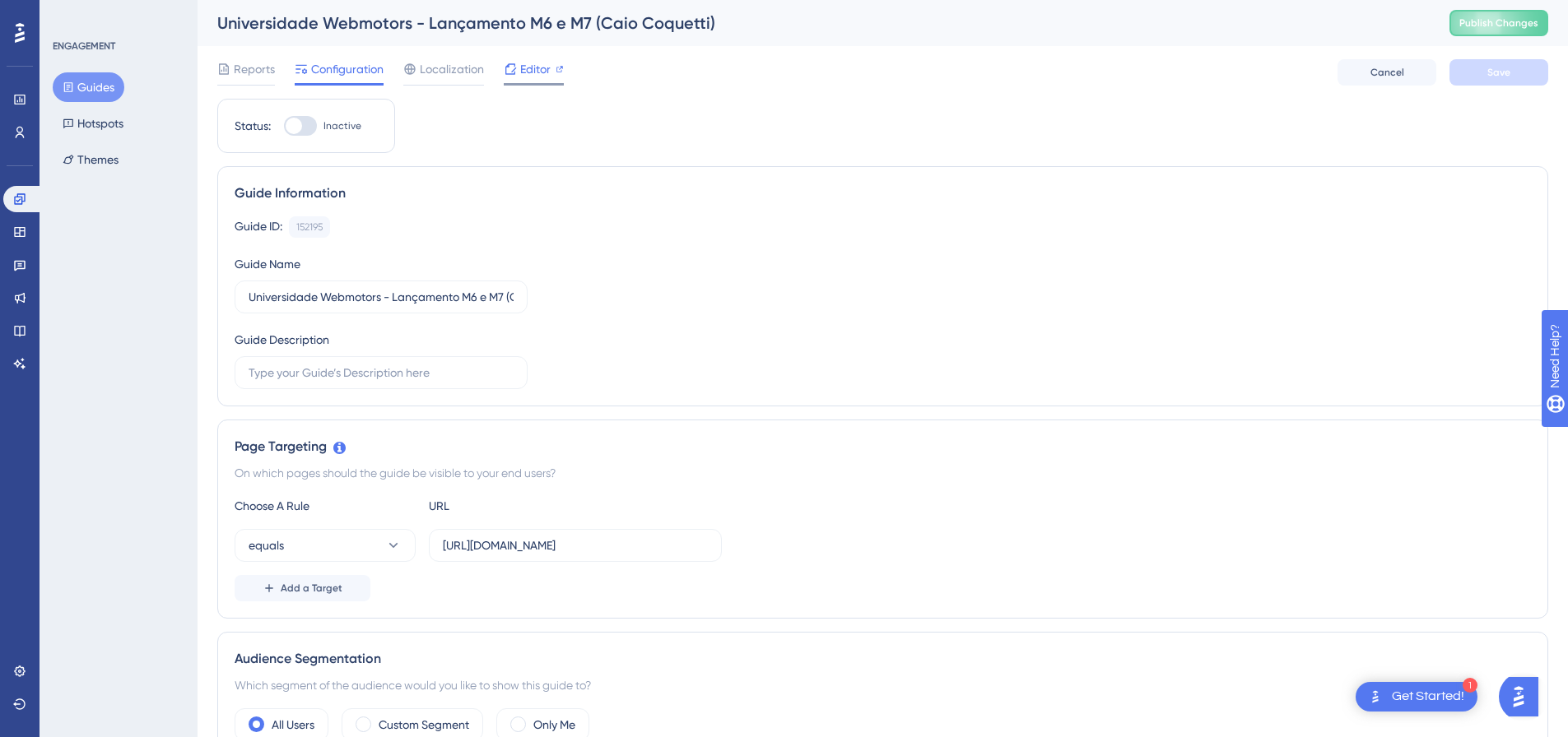
click at [534, 76] on span "Editor" at bounding box center [535, 68] width 30 height 20
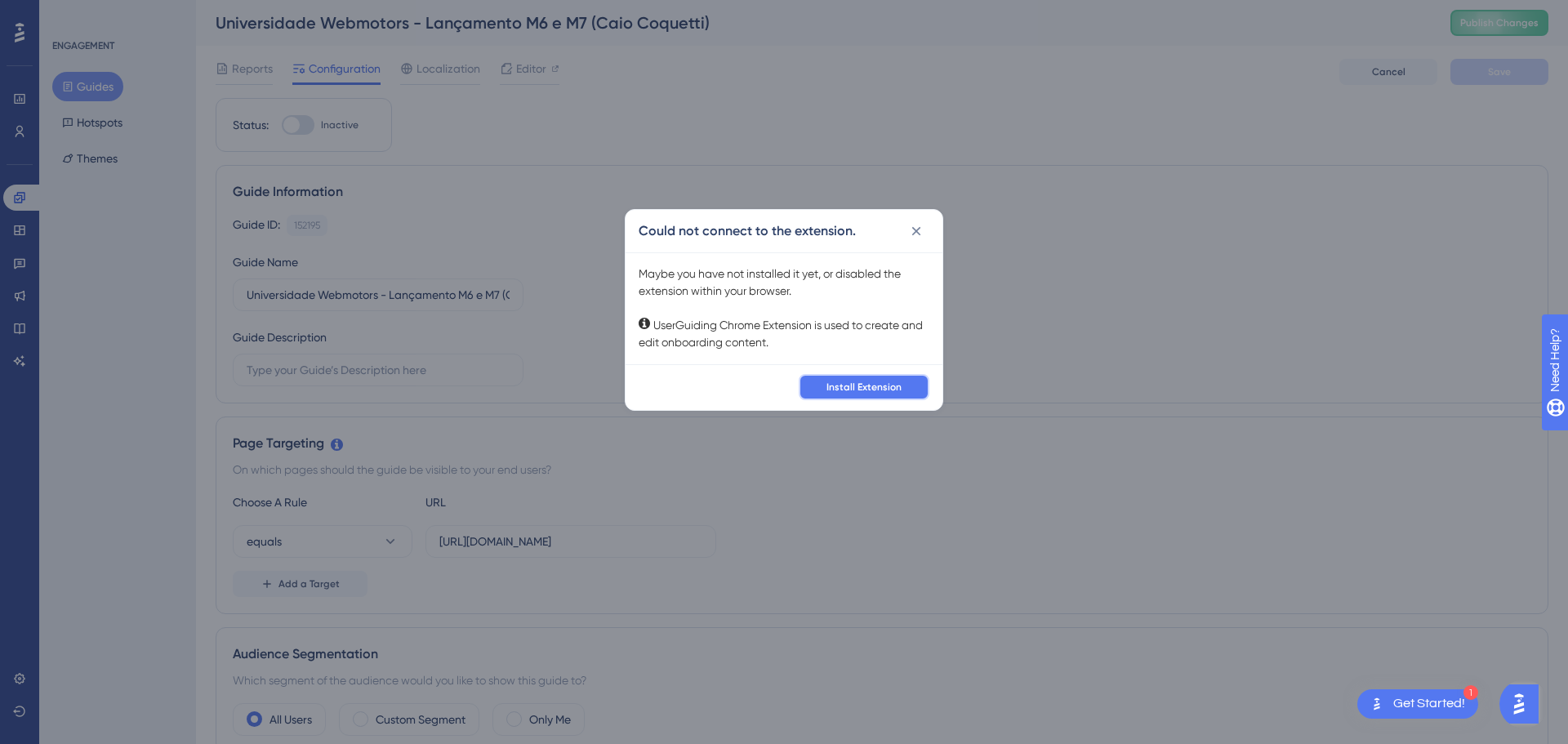
click at [855, 384] on span "Install Extension" at bounding box center [865, 387] width 76 height 13
click at [762, 302] on div "Maybe you have not installed it yet, or disabled the extension within your brow…" at bounding box center [784, 308] width 291 height 86
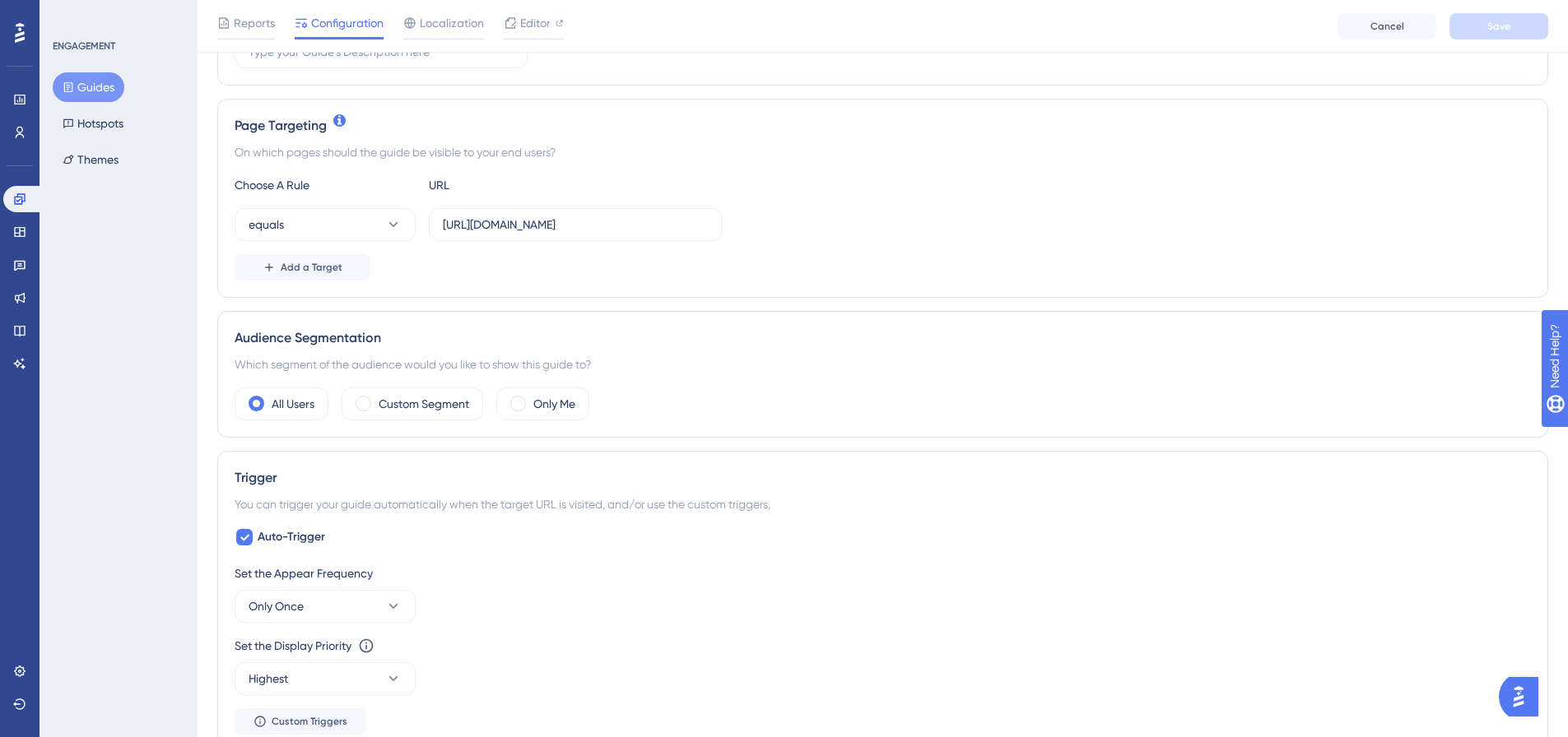
scroll to position [329, 0]
